Goal: Information Seeking & Learning: Learn about a topic

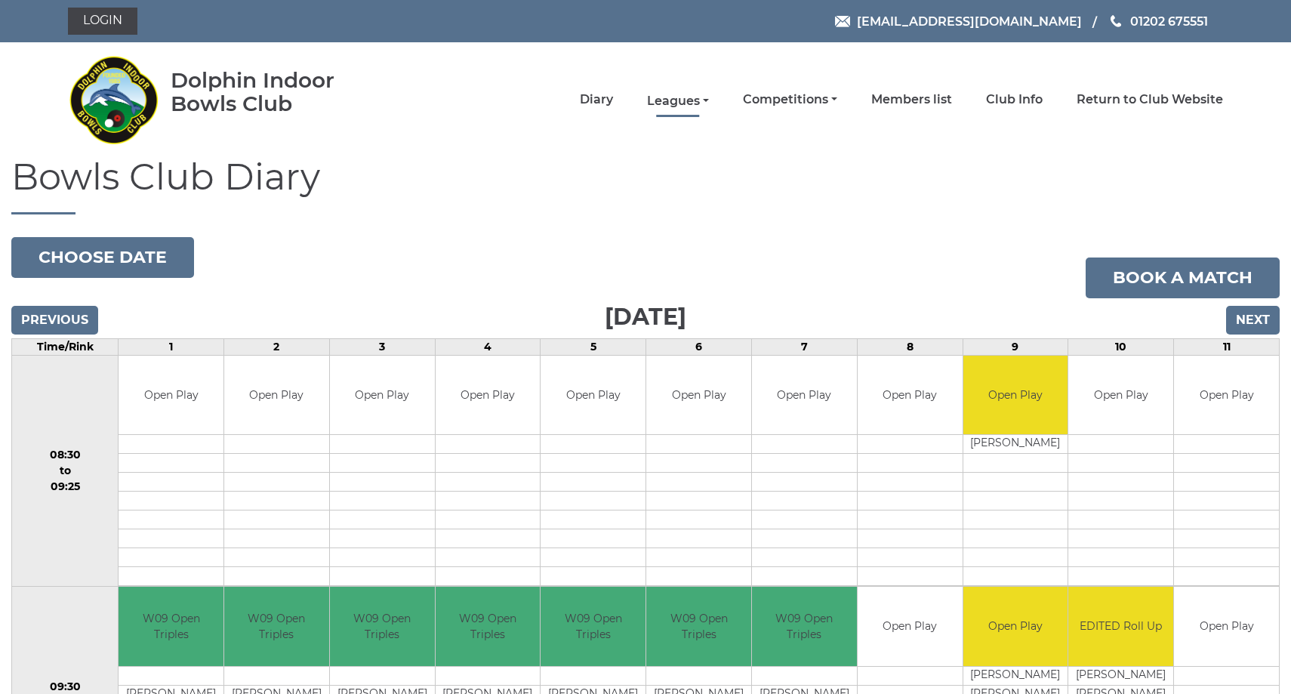
click at [709, 97] on link "Leagues" at bounding box center [678, 101] width 62 height 17
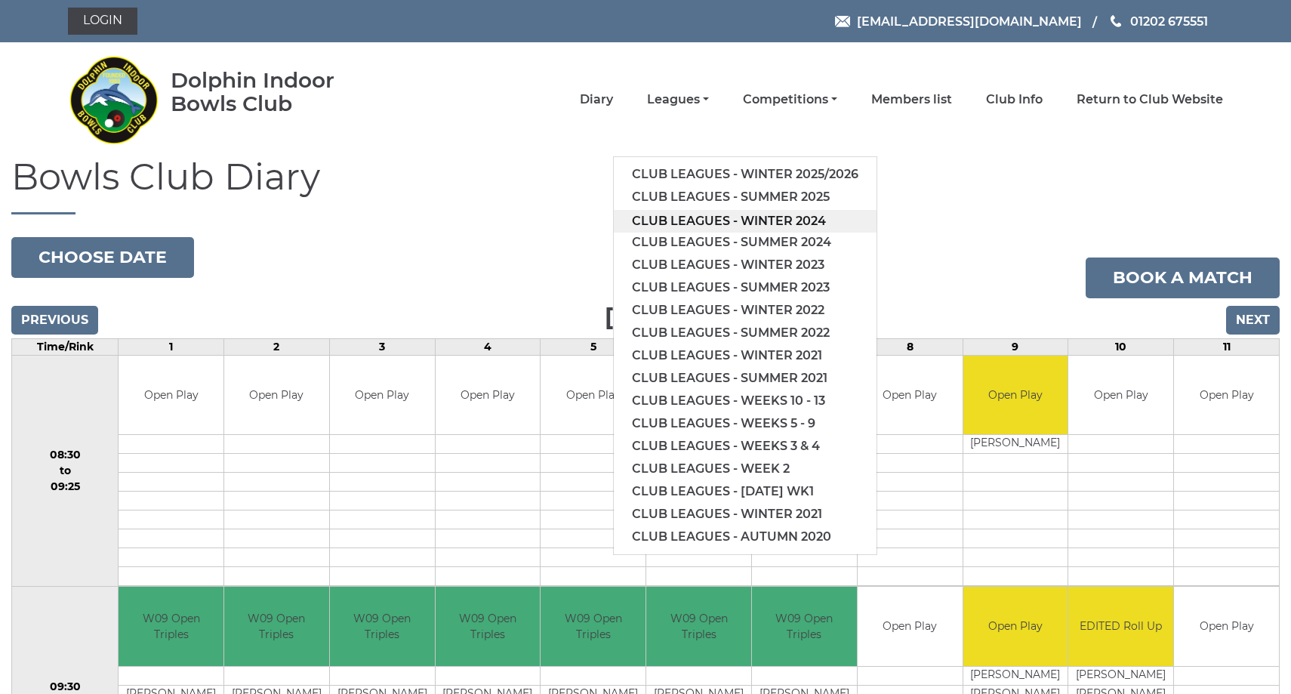
click at [736, 222] on link "Club leagues - Winter 2024" at bounding box center [745, 221] width 263 height 23
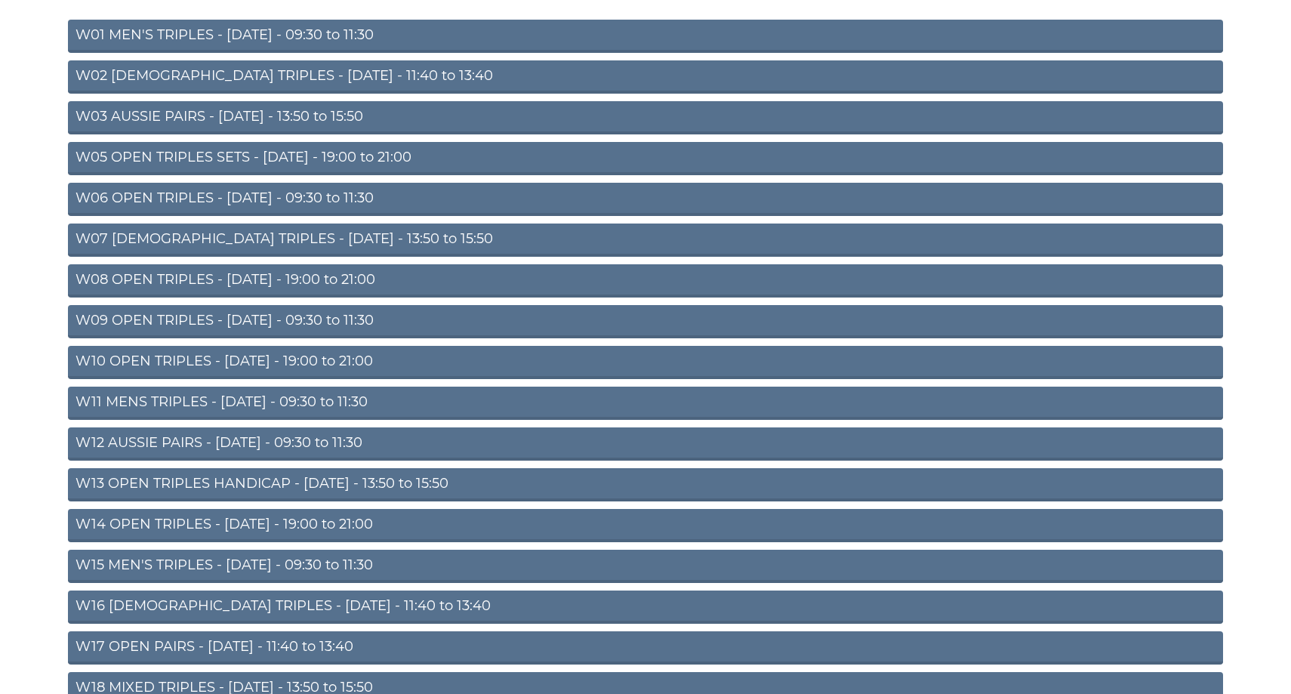
scroll to position [233, 0]
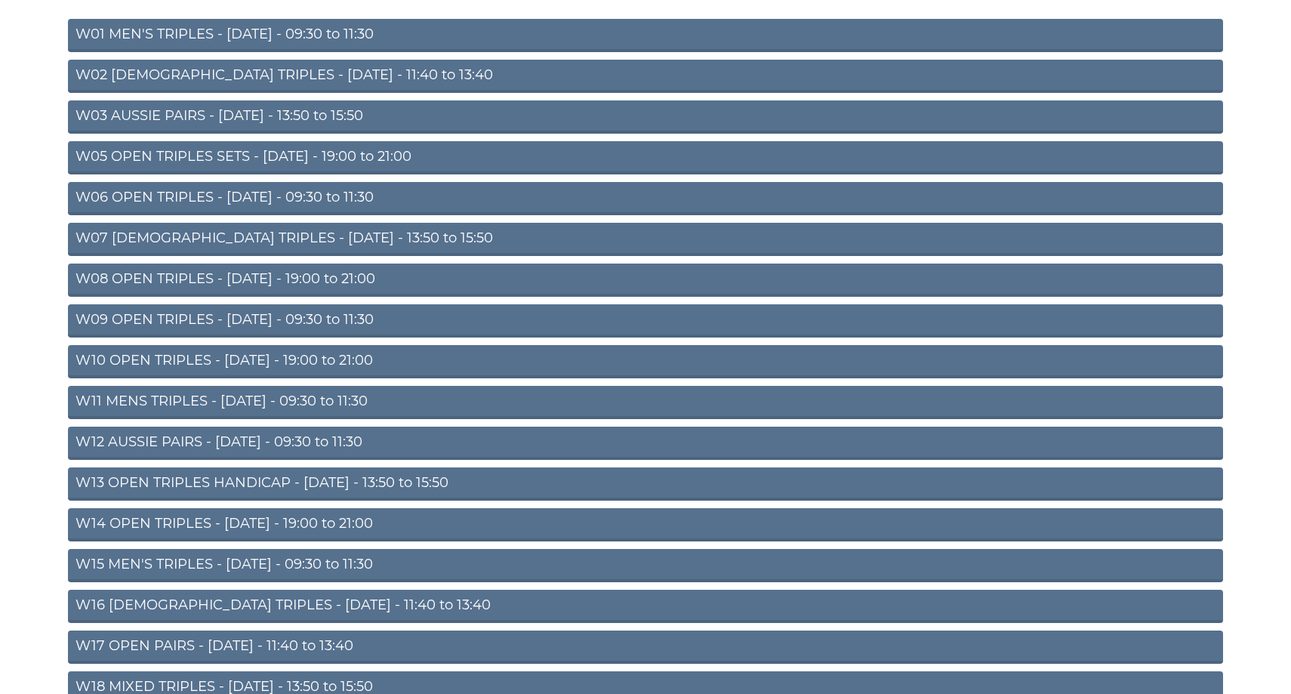
click at [258, 398] on link "W11 MENS TRIPLES - Thursday - 09:30 to 11:30" at bounding box center [645, 402] width 1155 height 33
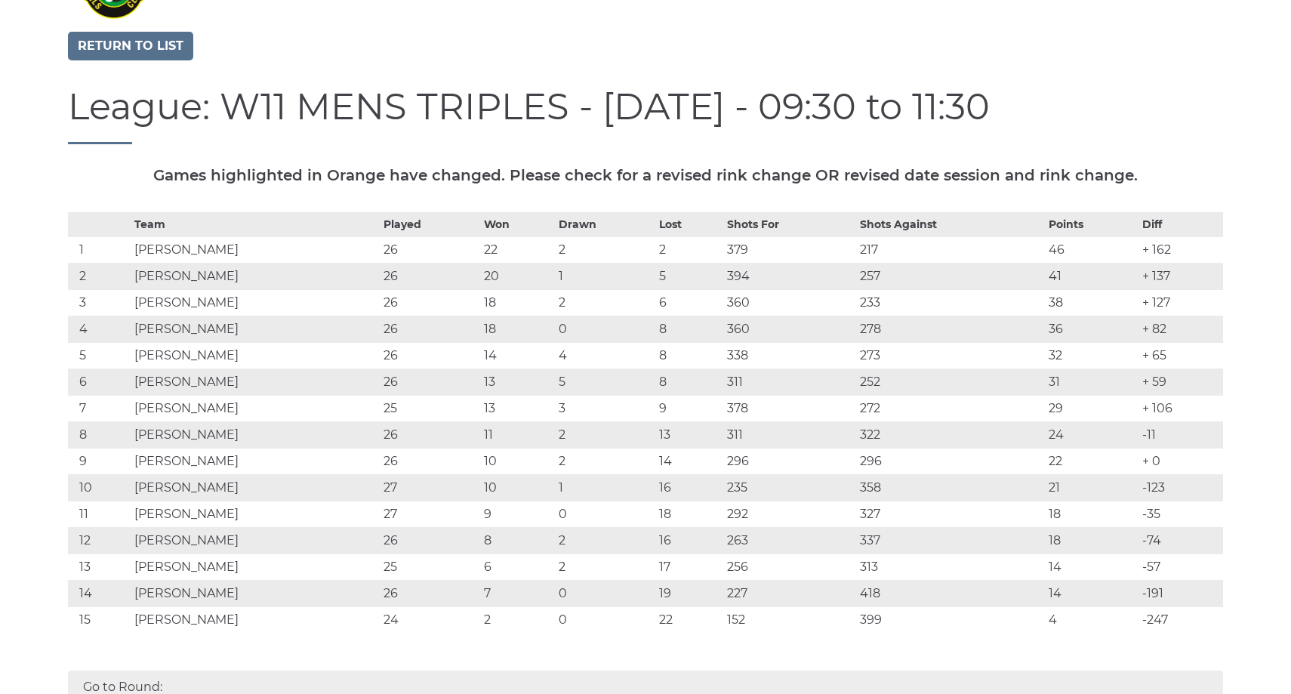
scroll to position [131, 0]
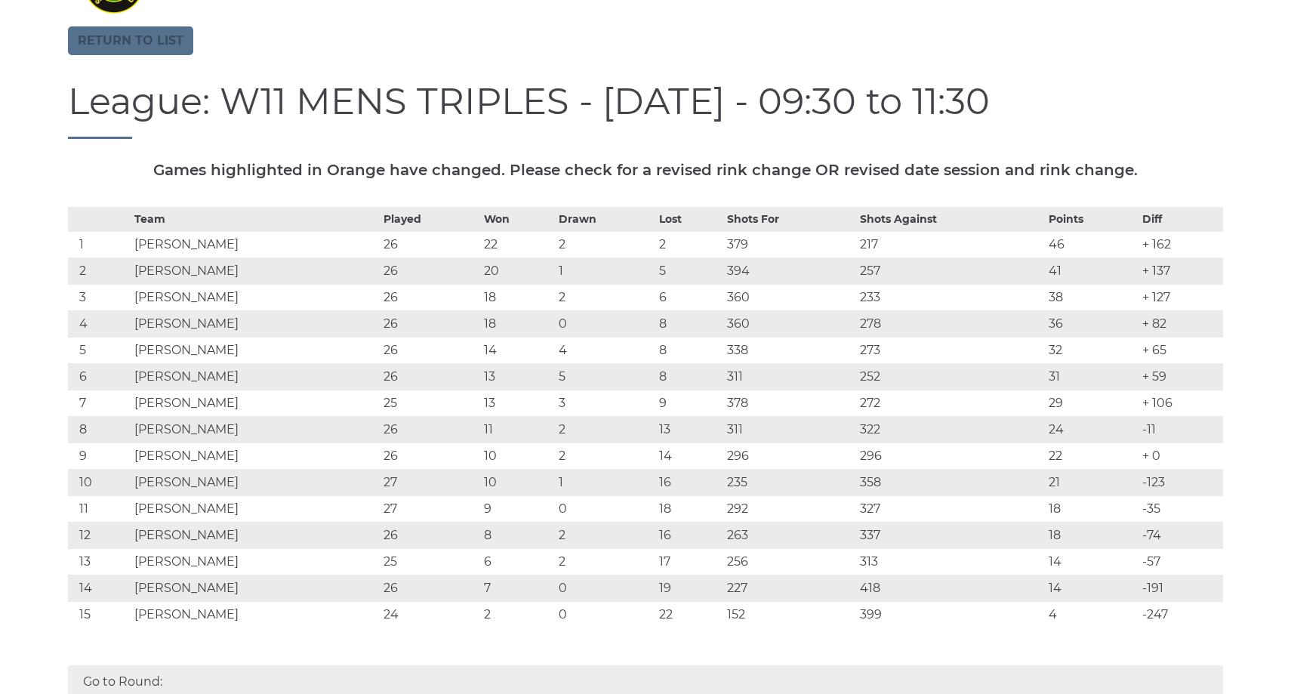
click at [153, 39] on link "Return to list" at bounding box center [130, 40] width 125 height 29
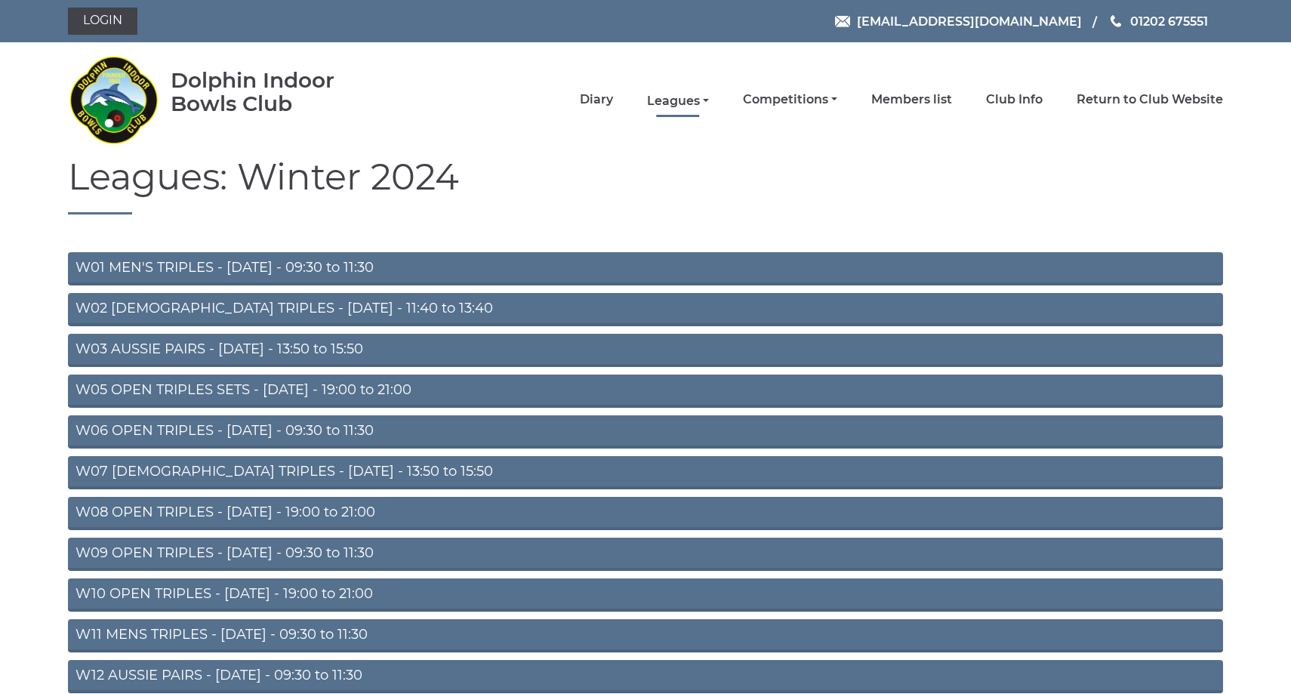
click at [709, 98] on link "Leagues" at bounding box center [678, 101] width 62 height 17
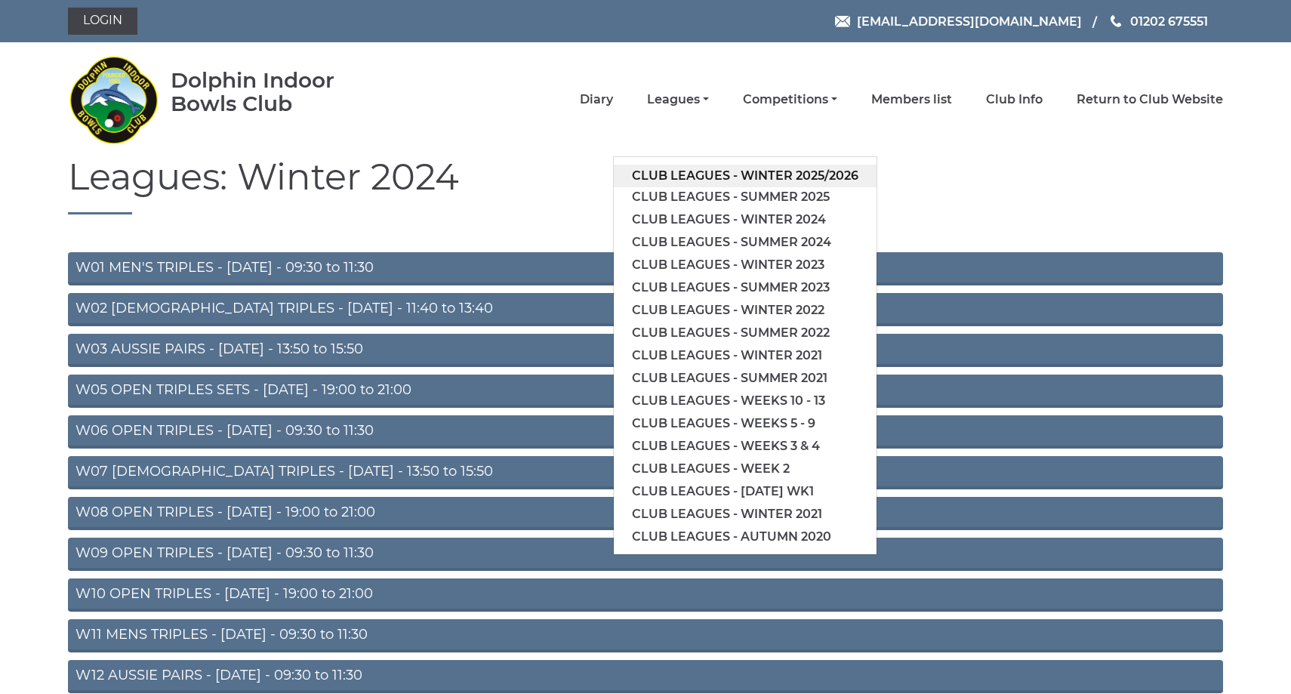
click at [728, 174] on link "Club leagues - Winter 2025/2026" at bounding box center [745, 176] width 263 height 23
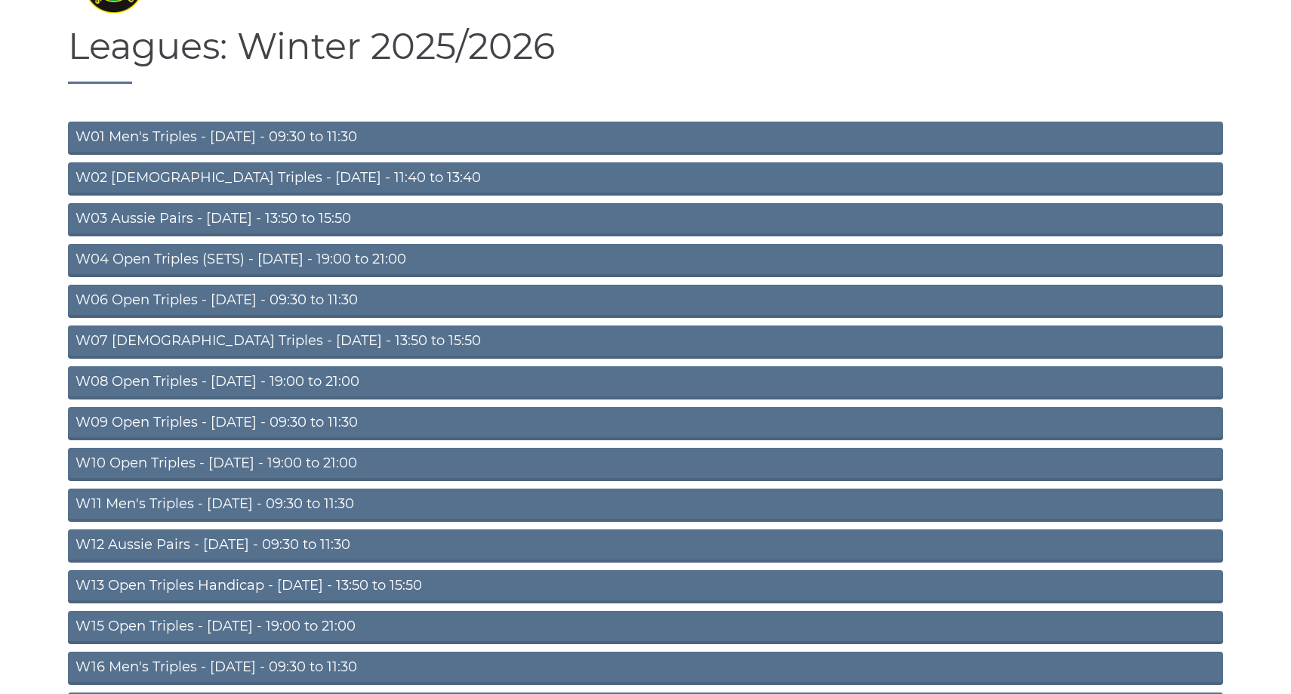
scroll to position [137, 0]
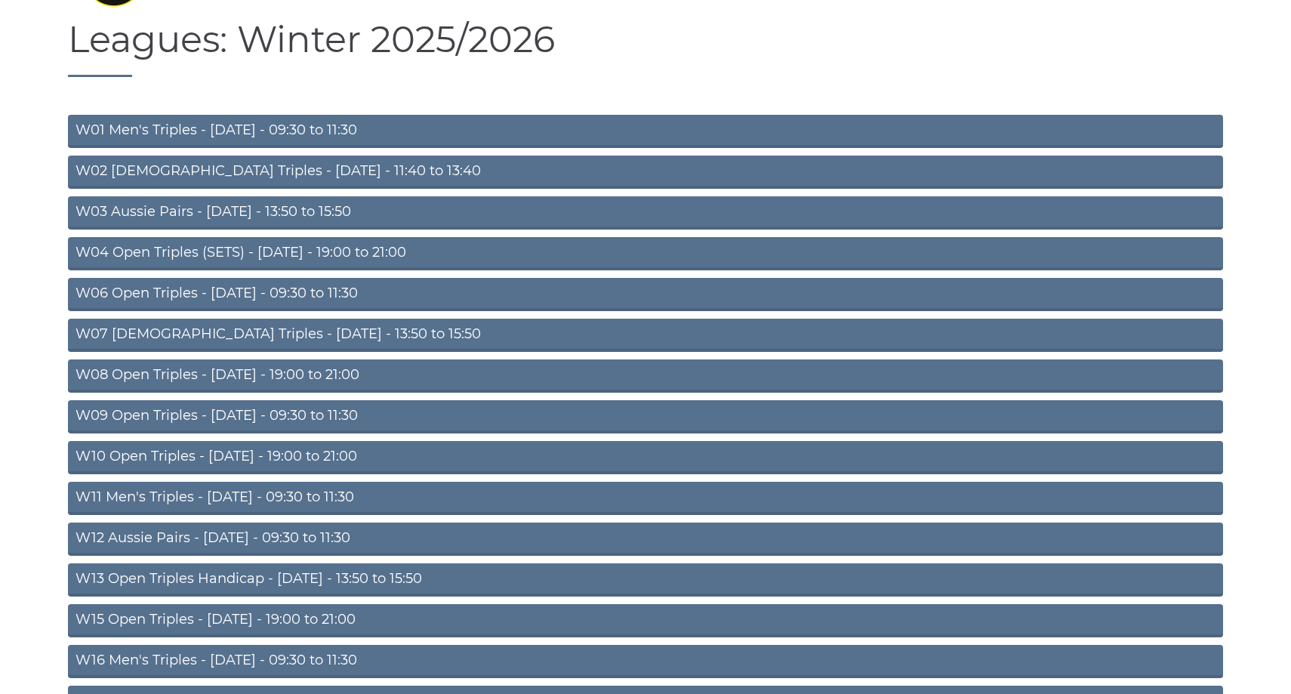
click at [250, 411] on link "W09 Open Triples - [DATE] - 09:30 to 11:30" at bounding box center [645, 416] width 1155 height 33
